Goal: Task Accomplishment & Management: Manage account settings

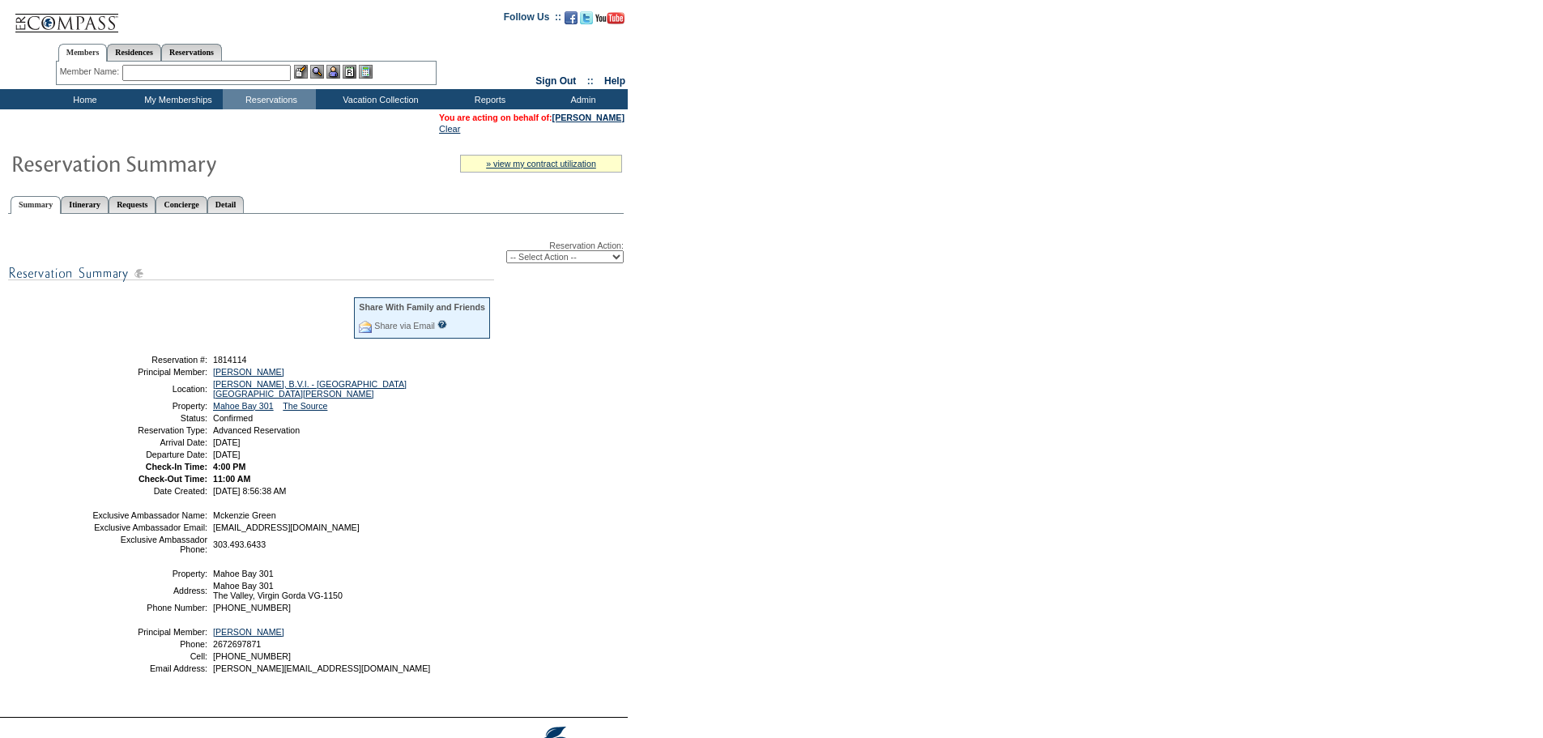
click at [561, 258] on select "-- Select Action -- Modify Reservation Dates Modify Reservation Cost Modify Occ…" at bounding box center [564, 256] width 117 height 13
select select "ChangeDates"
click at [506, 254] on select "-- Select Action -- Modify Reservation Dates Modify Reservation Cost Modify Occ…" at bounding box center [564, 256] width 117 height 13
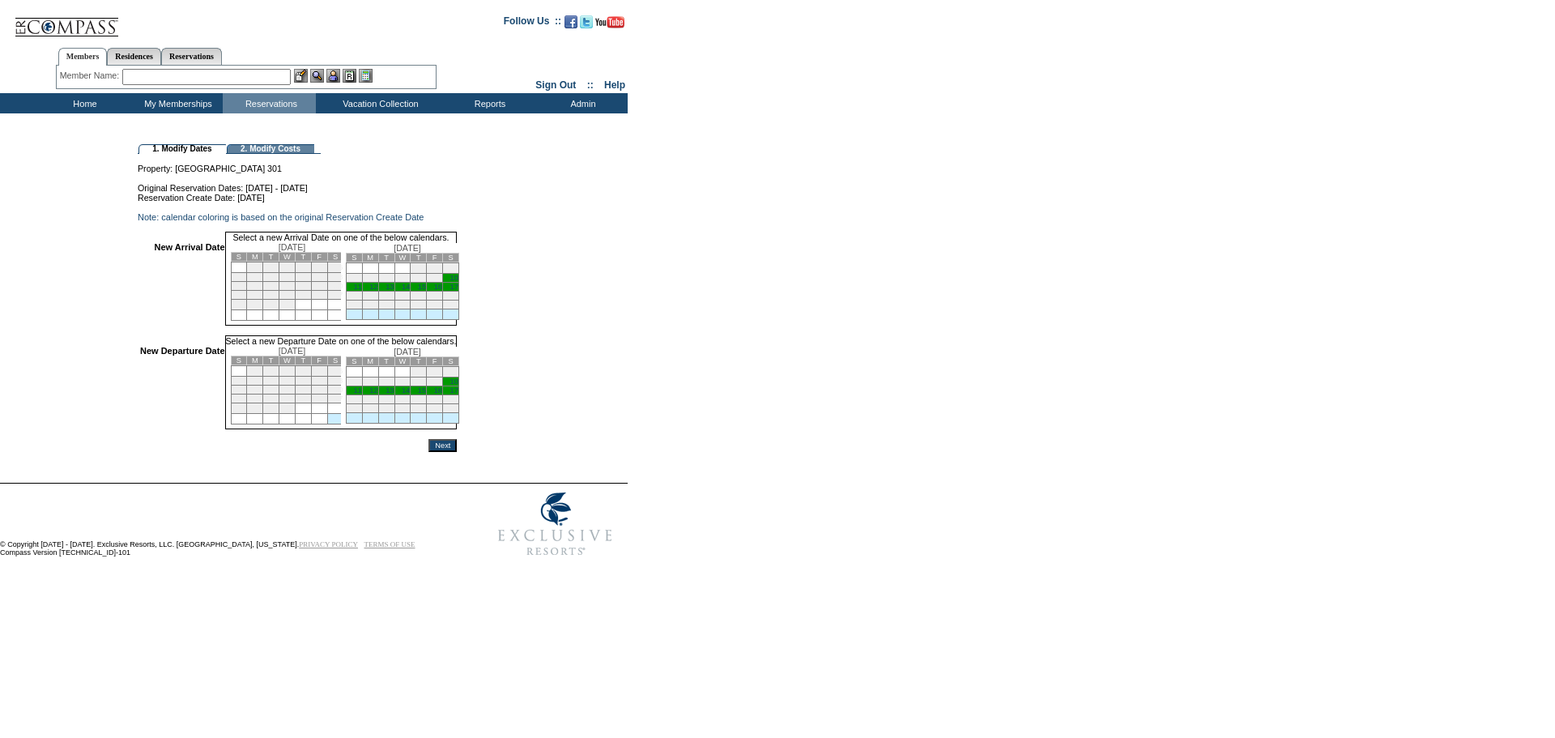
click at [361, 291] on link "11" at bounding box center [357, 287] width 8 height 8
click at [458, 395] on link "17" at bounding box center [454, 390] width 8 height 8
